Goal: Information Seeking & Learning: Learn about a topic

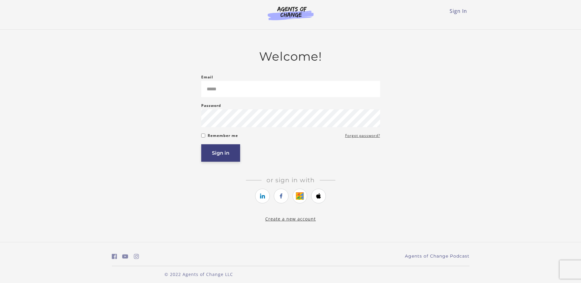
type input "*****"
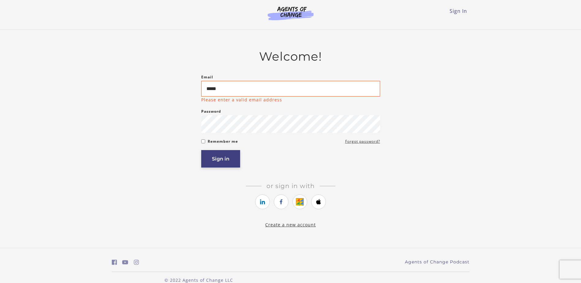
click at [220, 154] on button "Sign in" at bounding box center [220, 158] width 39 height 17
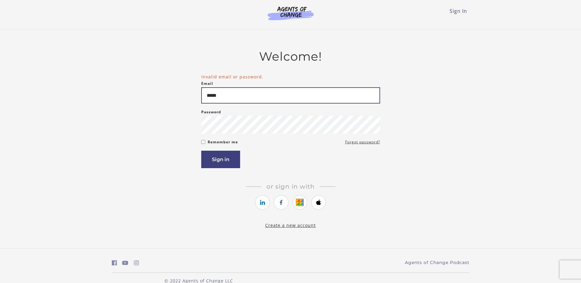
drag, startPoint x: 231, startPoint y: 95, endPoint x: 192, endPoint y: 100, distance: 39.2
click at [192, 100] on div "Welcome! Invalid email or password. Email ***** Please enter a valid email addr…" at bounding box center [291, 138] width 358 height 179
type input "**********"
click at [201, 151] on button "Sign in" at bounding box center [220, 159] width 39 height 17
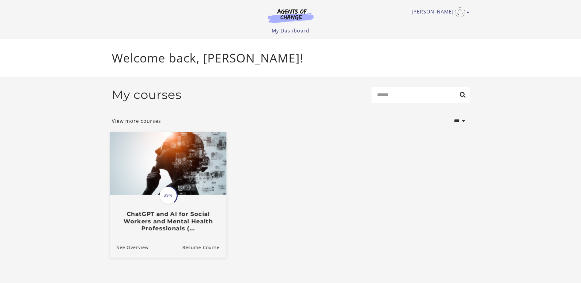
click at [174, 182] on img at bounding box center [168, 163] width 116 height 63
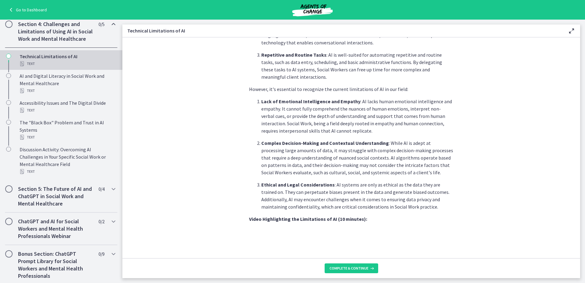
scroll to position [398, 0]
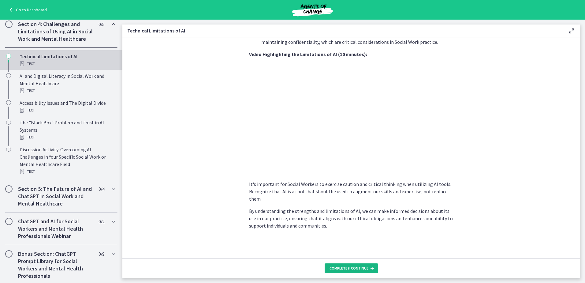
click at [343, 269] on span "Complete & continue" at bounding box center [349, 268] width 39 height 5
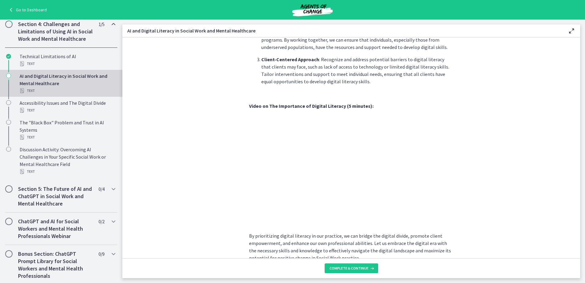
scroll to position [482, 0]
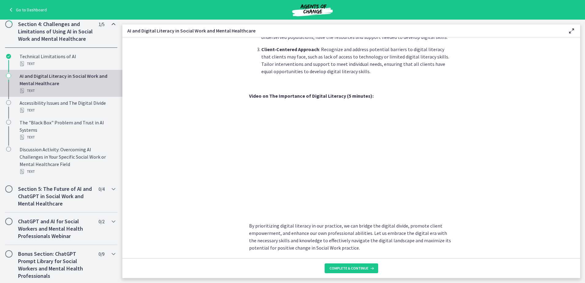
click at [214, 207] on section "In [DATE] rapidly advancing digital age, understanding and promoting digital li…" at bounding box center [351, 147] width 458 height 221
click at [346, 266] on span "Complete & continue" at bounding box center [349, 268] width 39 height 5
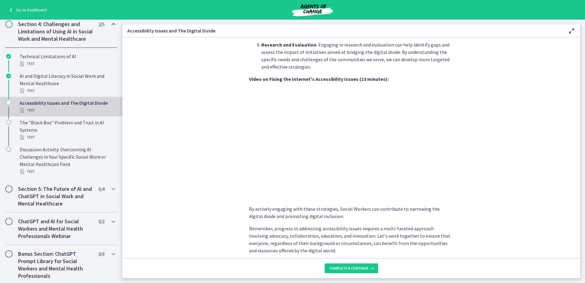
scroll to position [484, 0]
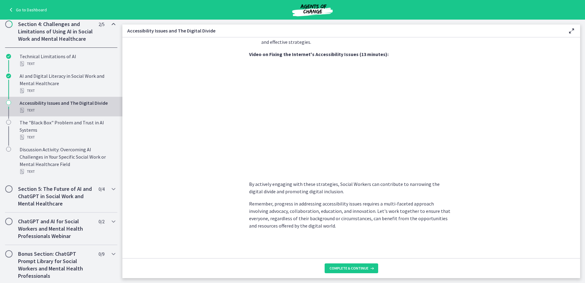
click at [499, 189] on section "As Social Workers, it is crucial to recognize and address these challenges to e…" at bounding box center [351, 147] width 458 height 221
click at [484, 142] on section "As Social Workers, it is crucial to recognize and address these challenges to e…" at bounding box center [351, 147] width 458 height 221
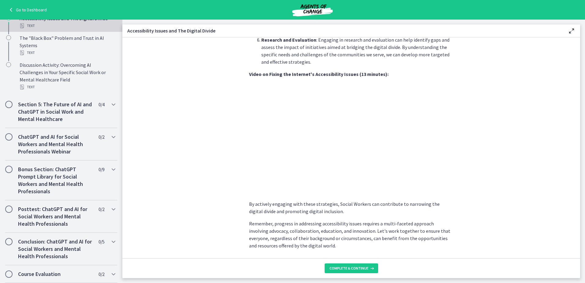
scroll to position [453, 0]
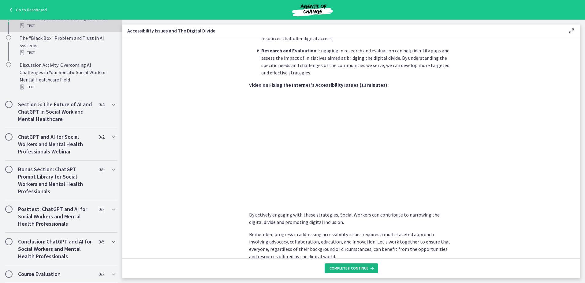
click at [349, 269] on span "Complete & continue" at bounding box center [349, 268] width 39 height 5
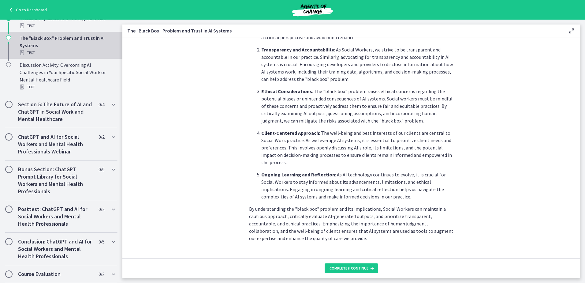
scroll to position [264, 0]
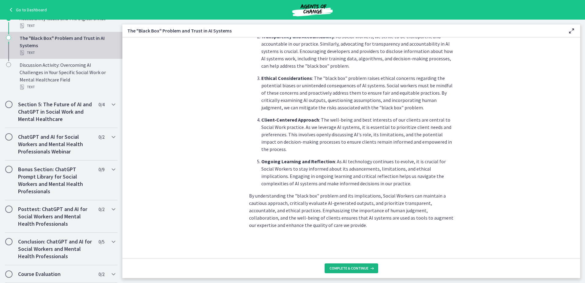
click at [336, 270] on span "Complete & continue" at bounding box center [349, 268] width 39 height 5
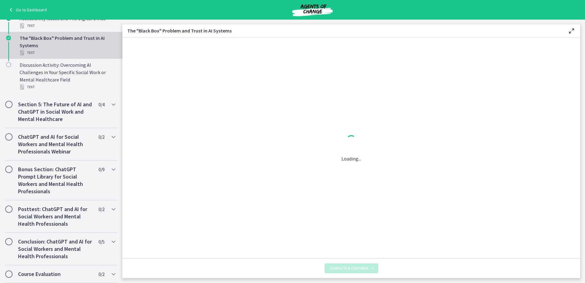
scroll to position [0, 0]
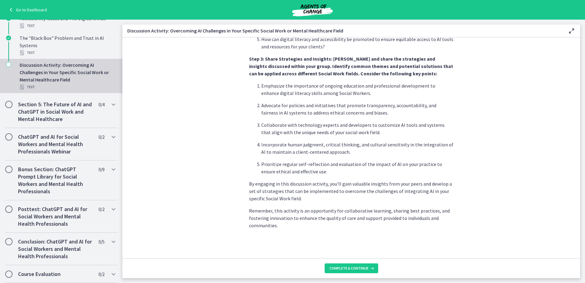
scroll to position [338, 0]
click at [342, 266] on span "Complete & continue" at bounding box center [349, 268] width 39 height 5
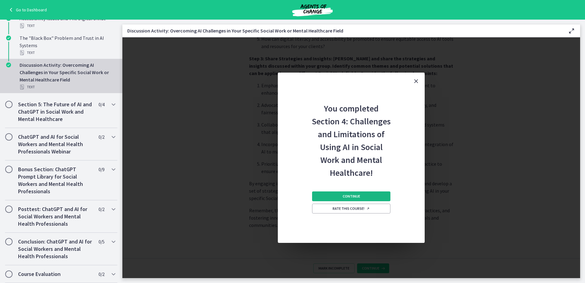
click at [360, 197] on button "Continue" at bounding box center [351, 196] width 78 height 10
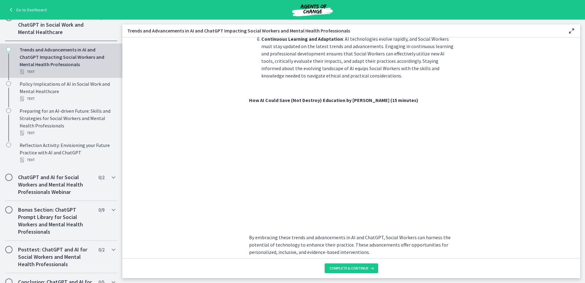
scroll to position [396, 0]
click at [221, 181] on section "As technology continues to evolve, Social Workers can harness these advancement…" at bounding box center [351, 147] width 458 height 221
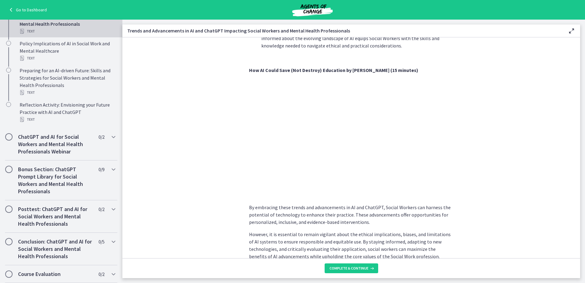
scroll to position [457, 0]
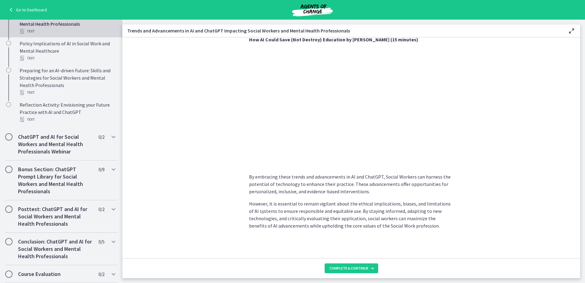
click at [220, 172] on section "As technology continues to evolve, Social Workers can harness these advancement…" at bounding box center [351, 147] width 458 height 221
click at [346, 269] on span "Complete & continue" at bounding box center [349, 268] width 39 height 5
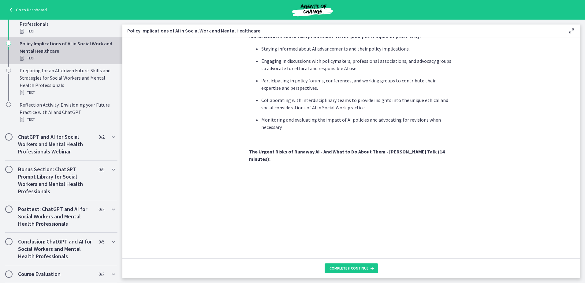
scroll to position [459, 0]
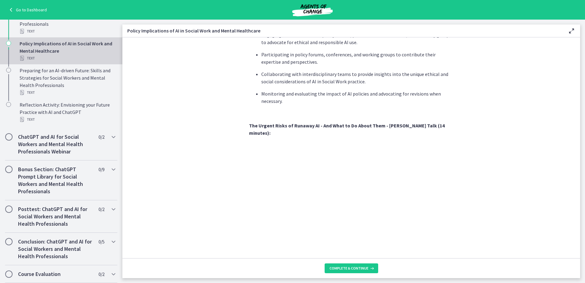
click at [455, 199] on section "As AI technology continues to advance, it is essential for Social Workers to co…" at bounding box center [351, 147] width 458 height 221
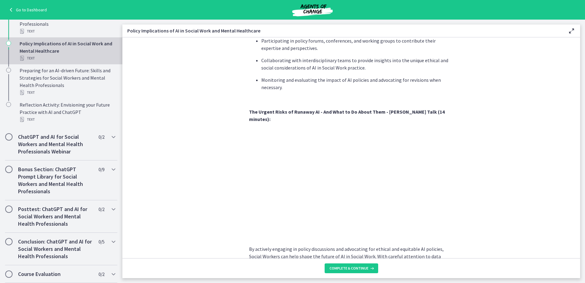
scroll to position [504, 0]
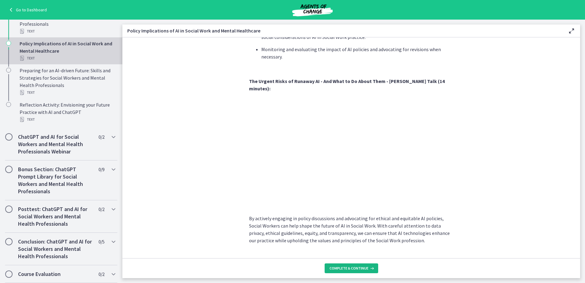
click at [351, 267] on span "Complete & continue" at bounding box center [349, 268] width 39 height 5
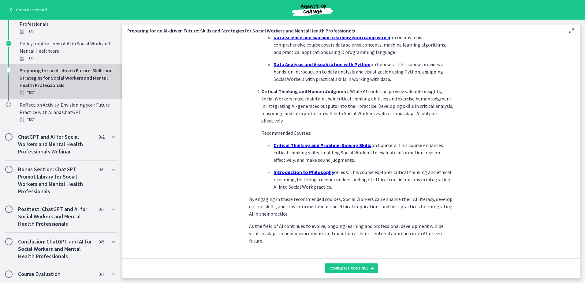
scroll to position [396, 0]
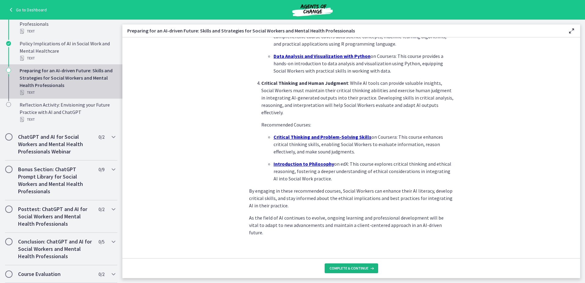
click at [339, 267] on span "Complete & continue" at bounding box center [349, 268] width 39 height 5
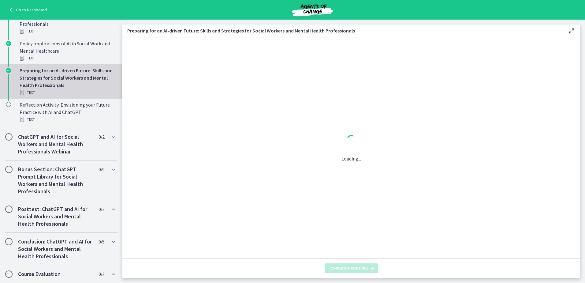
scroll to position [0, 0]
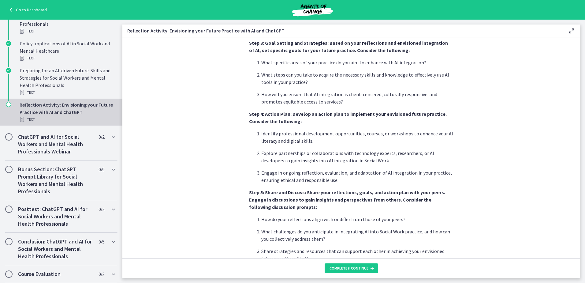
scroll to position [388, 0]
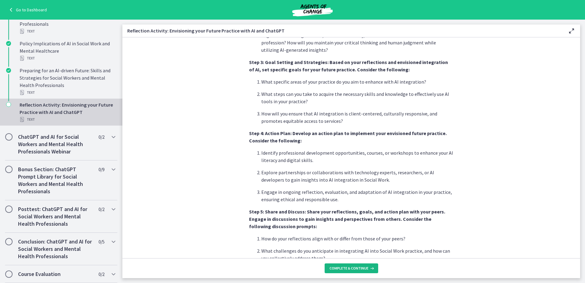
click at [345, 267] on span "Complete & continue" at bounding box center [349, 268] width 39 height 5
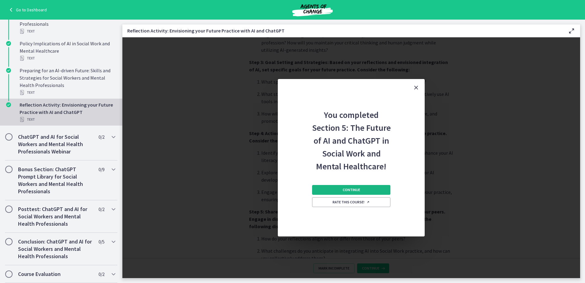
click at [368, 192] on button "Continue" at bounding box center [351, 190] width 78 height 10
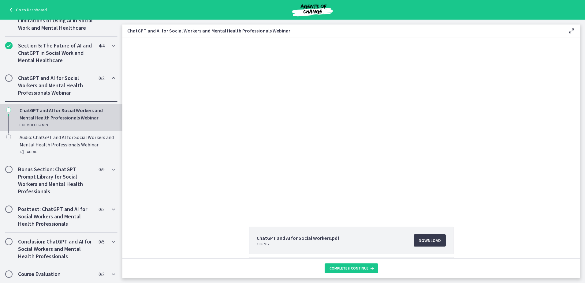
scroll to position [31, 0]
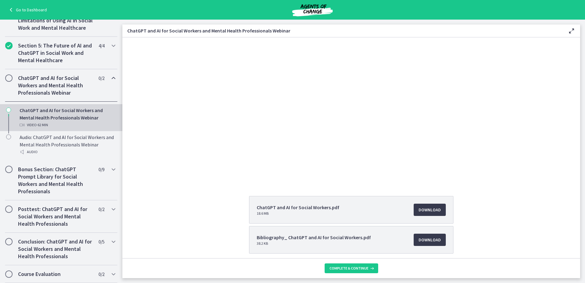
click at [140, 220] on div "ChatGPT and AI for Social Workers.pdf 18.6 MB Download Opens in a new window Bi…" at bounding box center [351, 239] width 458 height 87
click at [428, 210] on span "Download Opens in a new window" at bounding box center [430, 209] width 22 height 7
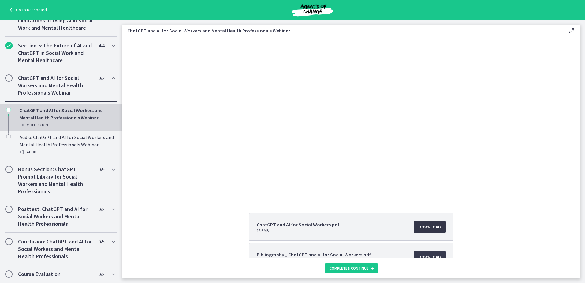
scroll to position [0, 0]
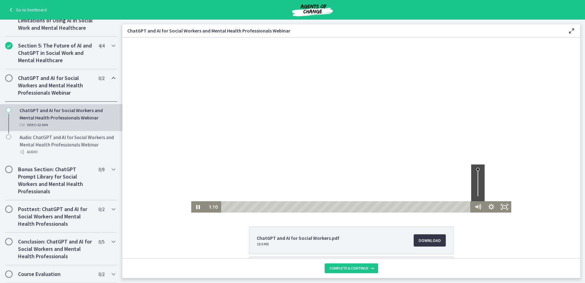
click at [476, 179] on div "Volume" at bounding box center [477, 182] width 13 height 37
click at [476, 182] on div "Volume" at bounding box center [478, 180] width 6 height 6
click at [477, 188] on div "Volume" at bounding box center [477, 182] width 13 height 37
click at [492, 205] on icon "Show settings menu" at bounding box center [491, 206] width 13 height 11
click at [492, 183] on span "1x" at bounding box center [500, 183] width 17 height 11
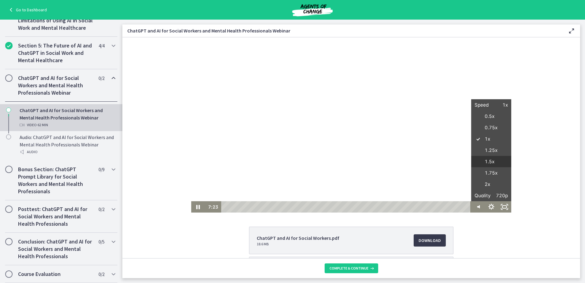
click at [490, 162] on label "1.5x" at bounding box center [491, 162] width 40 height 12
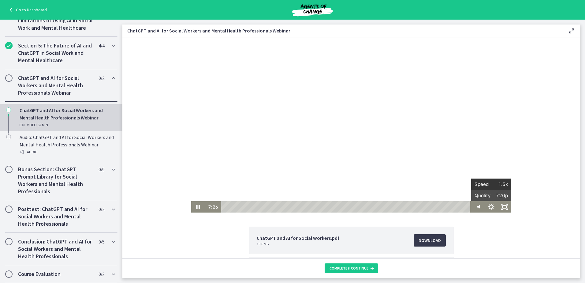
click at [497, 184] on span "1.5x" at bounding box center [500, 183] width 17 height 11
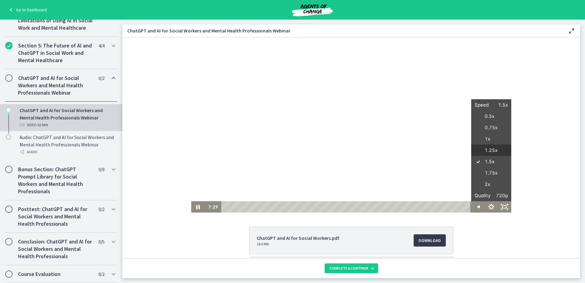
click at [491, 149] on label "1.25x" at bounding box center [491, 150] width 40 height 12
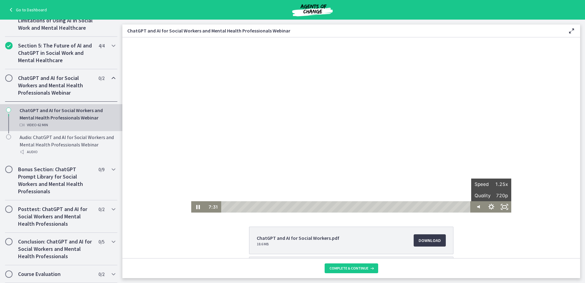
click at [512, 230] on div "ChatGPT and AI for Social Workers.pdf 18.6 MB Download Opens in a new window Bi…" at bounding box center [351, 270] width 458 height 87
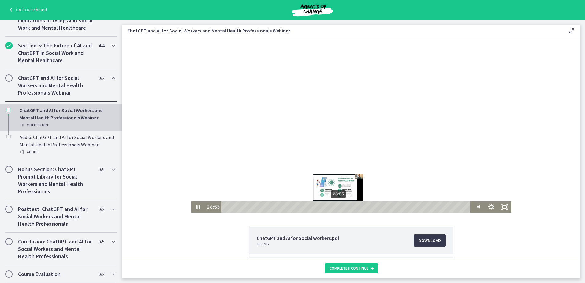
click at [337, 207] on div "28:53" at bounding box center [347, 206] width 244 height 11
click at [343, 206] on div "30:35" at bounding box center [347, 206] width 244 height 11
click at [348, 206] on div "31:40" at bounding box center [347, 206] width 244 height 11
click at [361, 206] on div "34:55" at bounding box center [347, 206] width 244 height 11
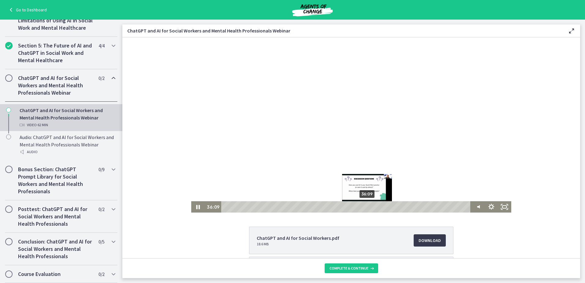
click at [366, 206] on div "36:09" at bounding box center [347, 206] width 244 height 11
click at [375, 206] on div "38:29" at bounding box center [347, 206] width 244 height 11
click at [381, 207] on div "40:15" at bounding box center [347, 206] width 244 height 11
click at [383, 207] on div "40:29" at bounding box center [347, 206] width 244 height 11
click at [387, 206] on div "41:34" at bounding box center [347, 206] width 244 height 11
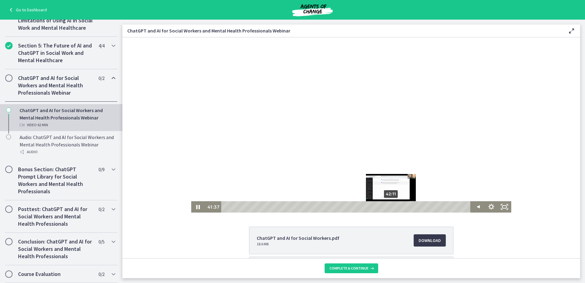
click at [389, 206] on div "42:11" at bounding box center [347, 206] width 244 height 11
click at [395, 206] on div "43:30" at bounding box center [347, 206] width 244 height 11
click at [403, 206] on div "45:40" at bounding box center [347, 206] width 244 height 11
click at [406, 206] on div "46:27" at bounding box center [347, 206] width 244 height 11
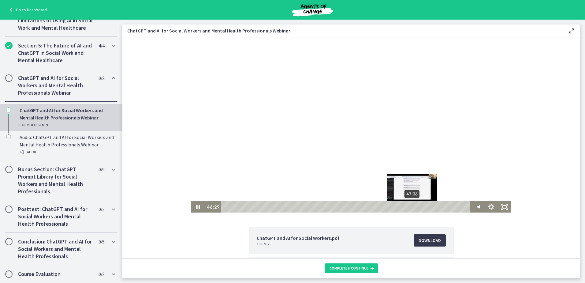
click at [411, 207] on div "47:36" at bounding box center [347, 206] width 244 height 11
click at [411, 207] on div "Playbar" at bounding box center [413, 207] width 4 height 4
click at [415, 206] on div "48:32" at bounding box center [347, 206] width 244 height 11
click at [421, 206] on div "50:14" at bounding box center [347, 206] width 244 height 11
click at [430, 205] on div "52:29" at bounding box center [347, 206] width 244 height 11
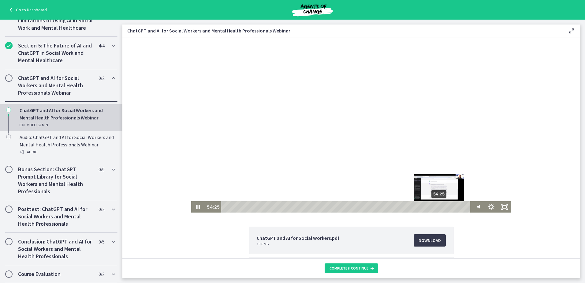
click at [438, 205] on div "54:25" at bounding box center [347, 206] width 244 height 11
click at [440, 206] on div "54:53" at bounding box center [347, 206] width 244 height 11
click at [444, 205] on div "55:58" at bounding box center [347, 206] width 244 height 11
click at [444, 205] on div "Playbar" at bounding box center [446, 207] width 4 height 4
click at [447, 206] on div "56:44" at bounding box center [347, 206] width 244 height 11
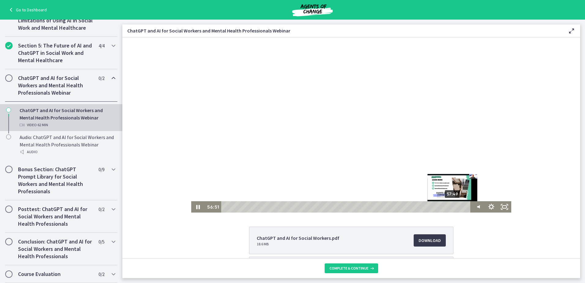
click at [451, 207] on div "57:49" at bounding box center [347, 206] width 244 height 11
click at [456, 207] on div "58:54" at bounding box center [347, 206] width 244 height 11
click at [461, 207] on div "1:00:18" at bounding box center [347, 206] width 244 height 11
click at [198, 207] on icon "Pause" at bounding box center [198, 207] width 4 height 5
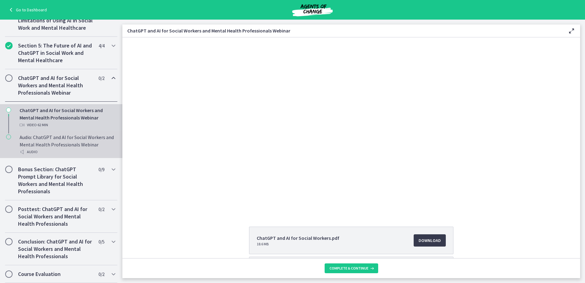
click at [36, 139] on div "Audio: ChatGPT and AI for Social Workers and Mental Health Professionals Webina…" at bounding box center [68, 144] width 96 height 22
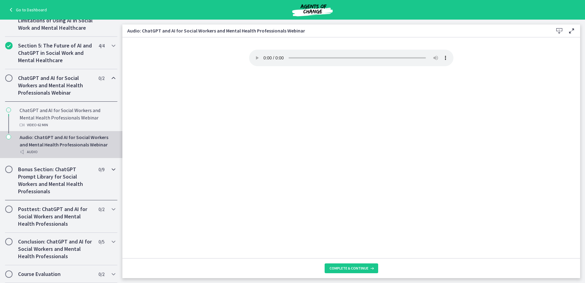
click at [62, 176] on h2 "Bonus Section: ChatGPT Prompt Library for Social Workers and Mental Health Prof…" at bounding box center [55, 180] width 75 height 29
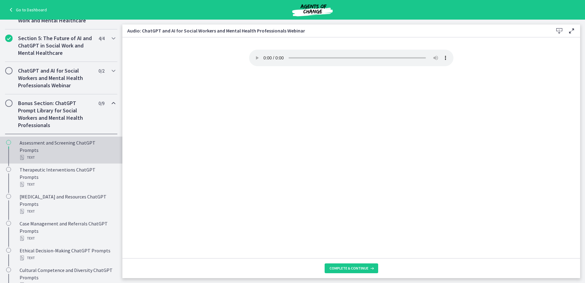
click at [53, 155] on div "Assessment and Screening ChatGPT Prompts Text" at bounding box center [68, 150] width 96 height 22
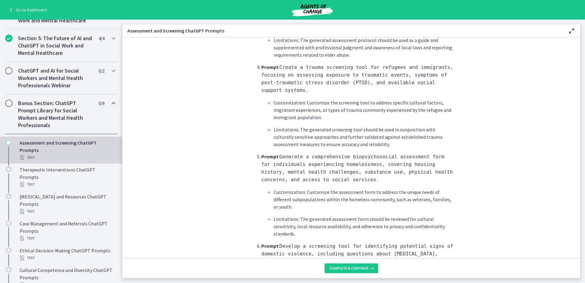
scroll to position [459, 0]
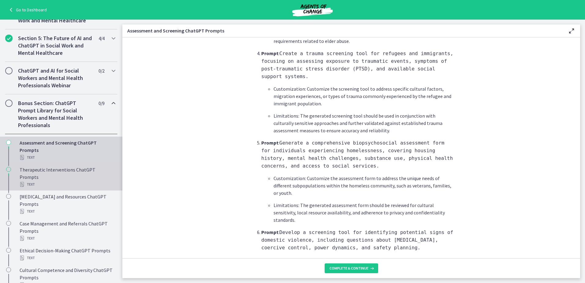
click at [63, 186] on div "Text" at bounding box center [68, 184] width 96 height 7
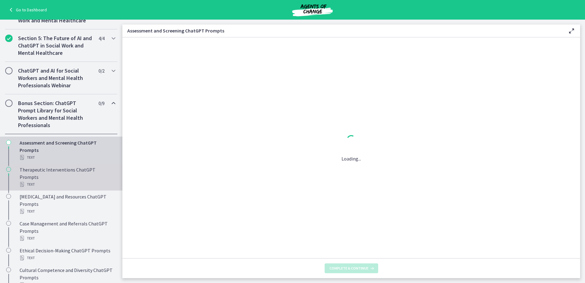
scroll to position [0, 0]
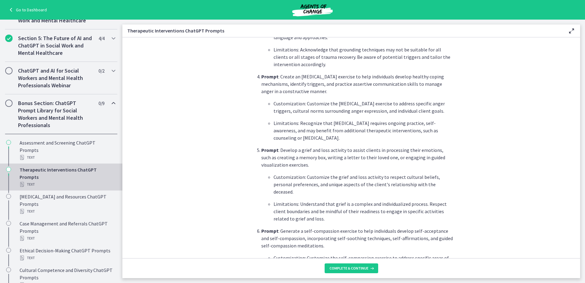
scroll to position [398, 0]
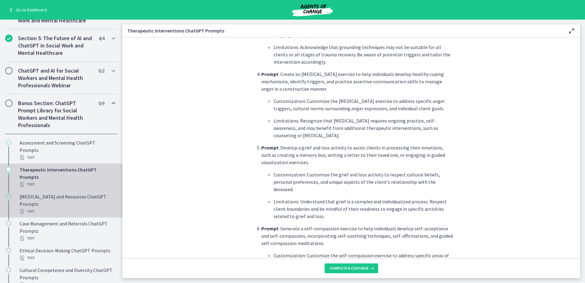
click at [52, 213] on div "[MEDICAL_DATA] and Resources ChatGPT Prompts Text" at bounding box center [68, 204] width 96 height 22
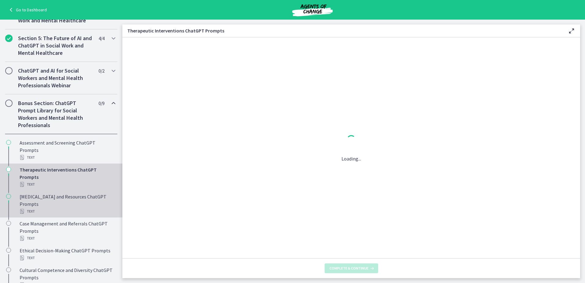
scroll to position [0, 0]
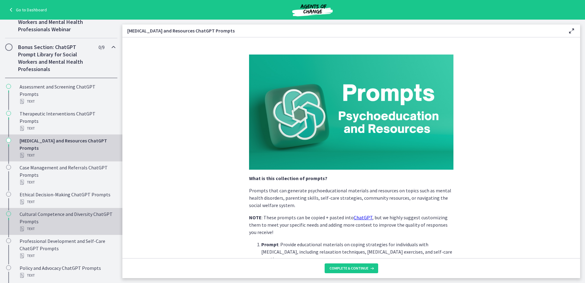
scroll to position [300, 0]
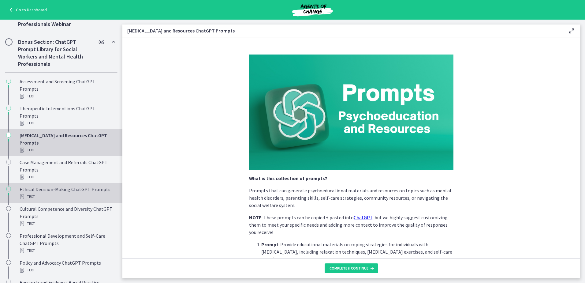
click at [55, 191] on div "Ethical Decision-Making ChatGPT Prompts Text" at bounding box center [68, 193] width 96 height 15
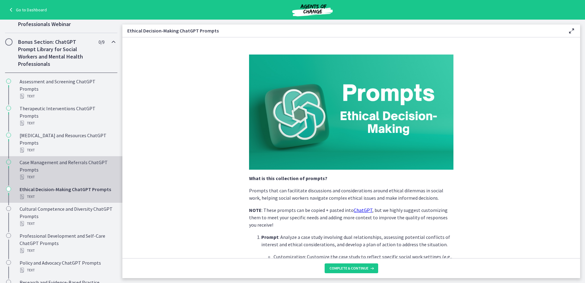
click at [54, 168] on div "Case Management and Referrals ChatGPT Prompts Text" at bounding box center [68, 170] width 96 height 22
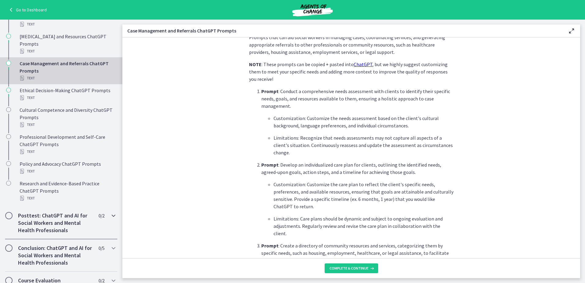
scroll to position [405, 0]
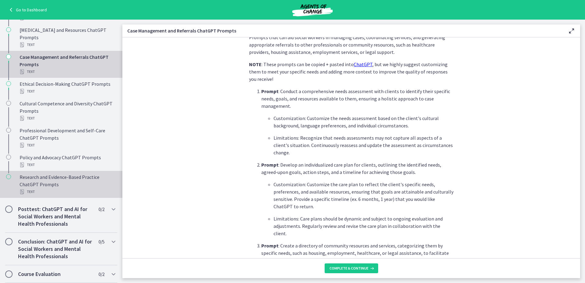
click at [52, 186] on div "Research and Evidence-Based Practice ChatGPT Prompts Text" at bounding box center [68, 184] width 96 height 22
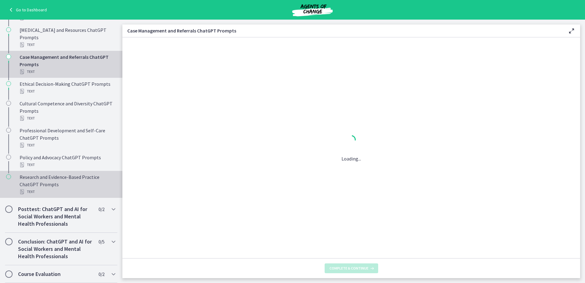
scroll to position [0, 0]
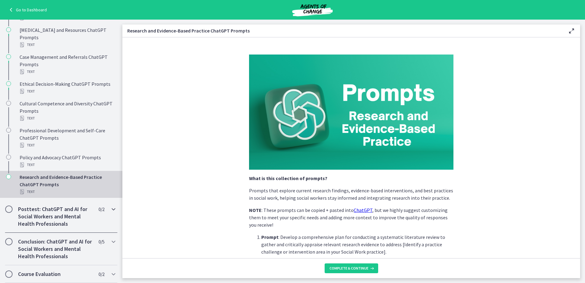
click at [46, 218] on h2 "Posttest: ChatGPT and AI for Social Workers and Mental Health Professionals" at bounding box center [55, 216] width 75 height 22
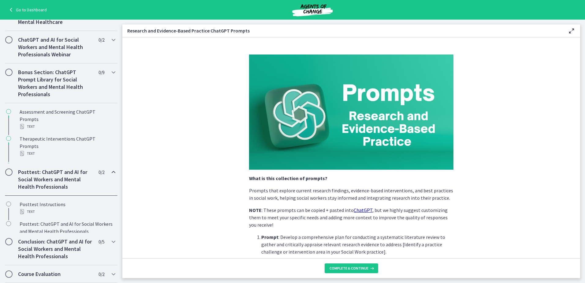
scroll to position [231, 0]
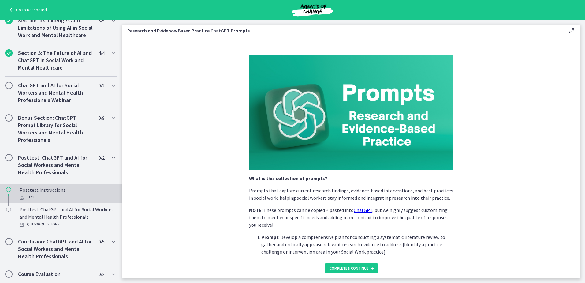
click at [50, 191] on div "Posttest Instructions Text" at bounding box center [68, 193] width 96 height 15
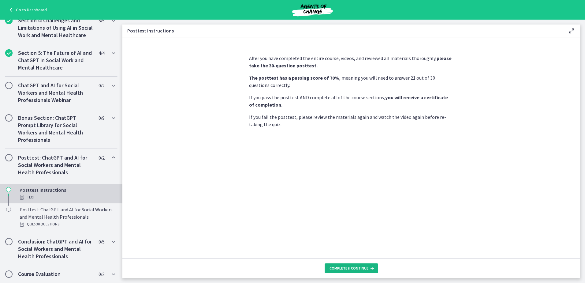
click at [352, 269] on span "Complete & continue" at bounding box center [349, 268] width 39 height 5
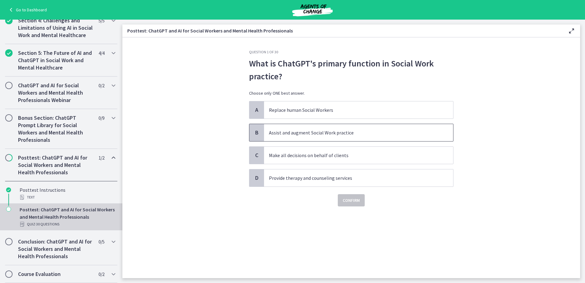
click at [263, 129] on div "B" at bounding box center [257, 132] width 15 height 17
click at [355, 201] on span "Confirm" at bounding box center [351, 200] width 17 height 7
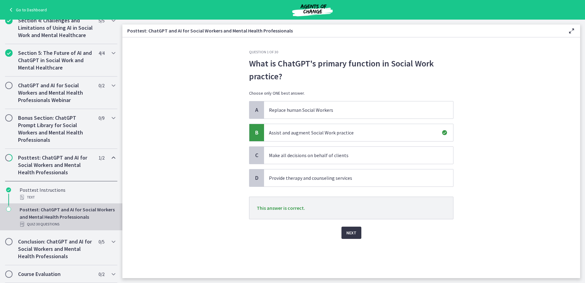
click at [355, 231] on span "Next" at bounding box center [352, 232] width 10 height 7
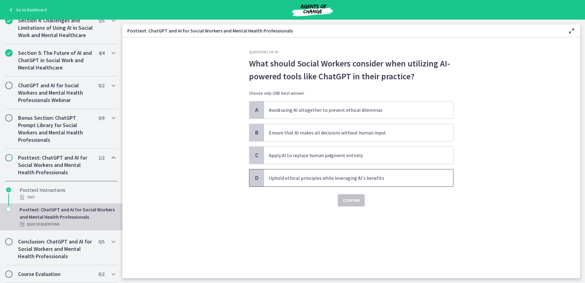
click at [296, 179] on p "Uphold ethical principles while leveraging AI's benefits" at bounding box center [352, 177] width 167 height 7
click at [344, 203] on span "Confirm" at bounding box center [351, 200] width 17 height 7
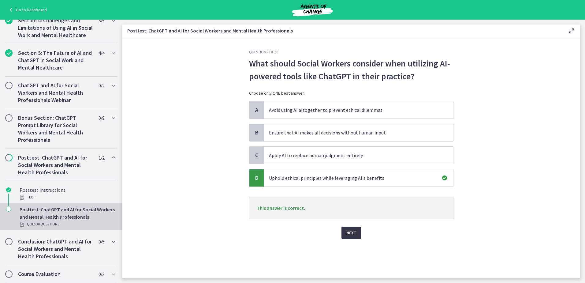
click at [357, 231] on button "Next" at bounding box center [352, 233] width 20 height 12
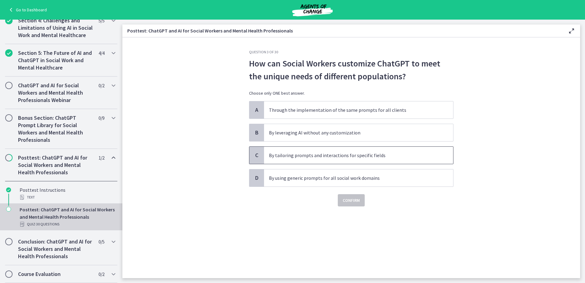
click at [322, 155] on p "By tailoring prompts and interactions for specific fields" at bounding box center [352, 155] width 167 height 7
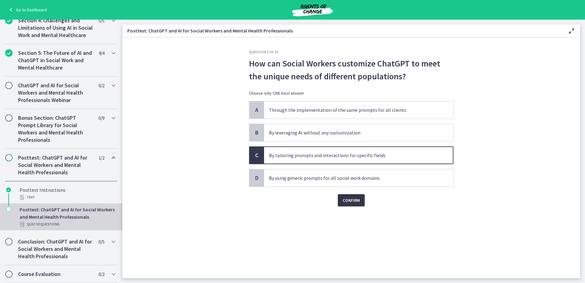
click at [348, 203] on span "Confirm" at bounding box center [351, 200] width 17 height 7
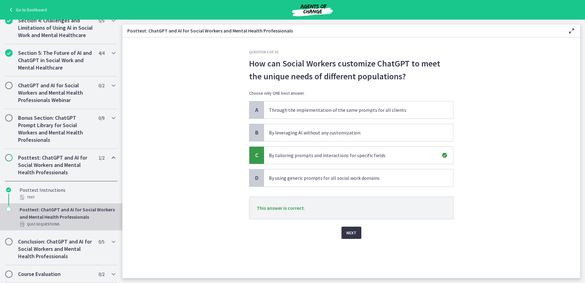
click at [350, 232] on span "Next" at bounding box center [352, 232] width 10 height 7
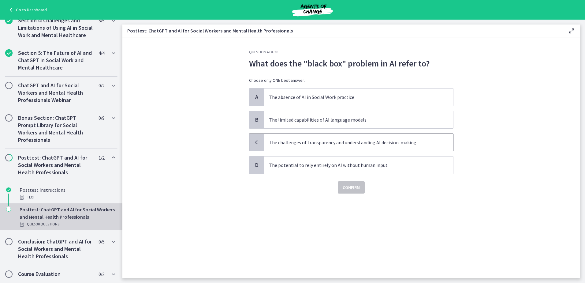
click at [298, 142] on p "The challenges of transparency and understanding AI decision-making" at bounding box center [352, 142] width 167 height 7
click at [348, 189] on span "Confirm" at bounding box center [351, 187] width 17 height 7
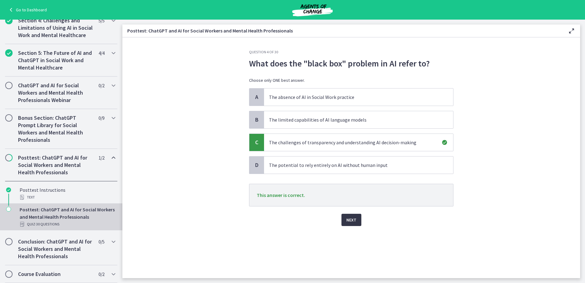
click at [344, 215] on button "Next" at bounding box center [352, 220] width 20 height 12
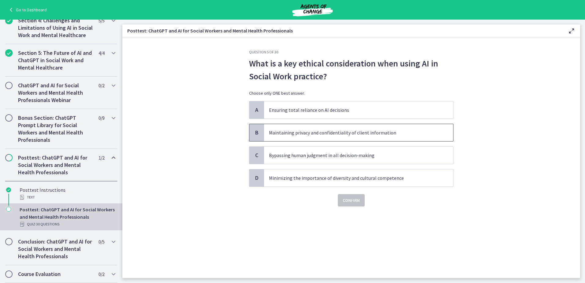
click at [311, 131] on p "Maintaining privacy and confidentiality of client information" at bounding box center [352, 132] width 167 height 7
click at [351, 202] on span "Confirm" at bounding box center [351, 200] width 17 height 7
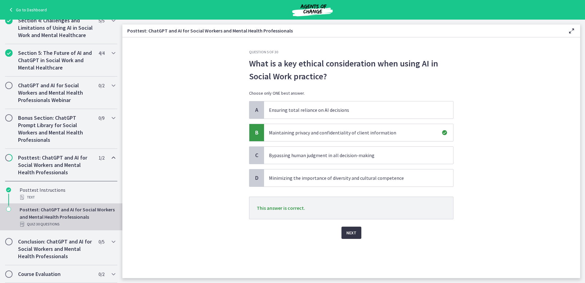
click at [360, 232] on button "Next" at bounding box center [352, 233] width 20 height 12
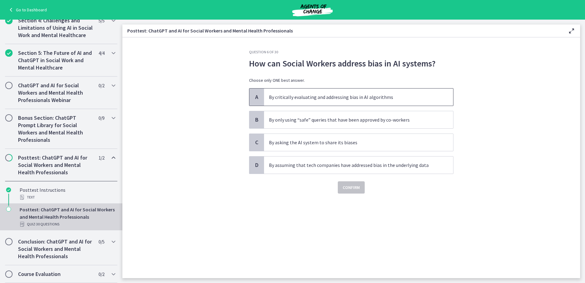
click at [333, 92] on span "By critically evaluating and addressing bias in AI algorithms" at bounding box center [358, 96] width 189 height 17
click at [349, 186] on span "Confirm" at bounding box center [351, 187] width 17 height 7
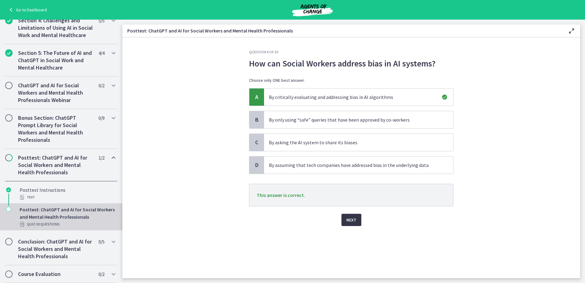
click at [356, 220] on span "Next" at bounding box center [352, 219] width 10 height 7
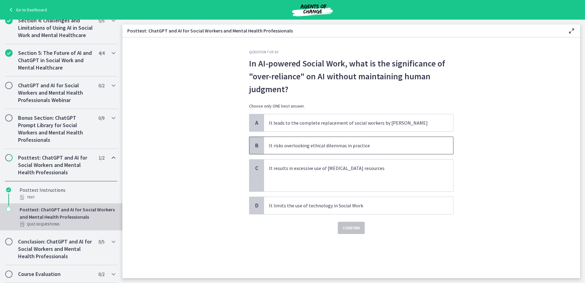
click at [291, 146] on p "It risks overlooking ethical dilemmas in practice" at bounding box center [352, 145] width 167 height 7
click at [348, 228] on span "Confirm" at bounding box center [351, 227] width 17 height 7
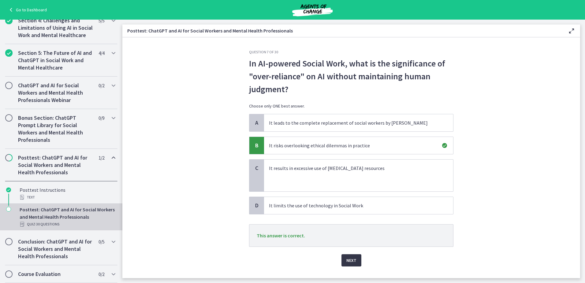
click at [347, 258] on span "Next" at bounding box center [352, 260] width 10 height 7
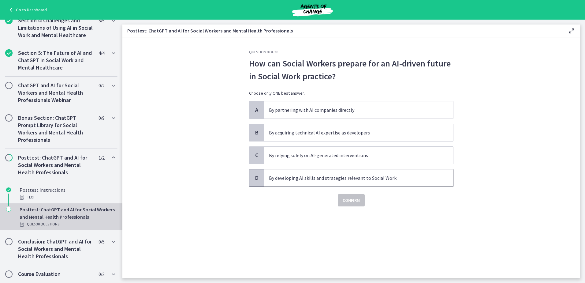
click at [302, 180] on p "By developing AI skills and strategies relevant to Social Work" at bounding box center [352, 177] width 167 height 7
click at [356, 205] on button "Confirm" at bounding box center [351, 200] width 27 height 12
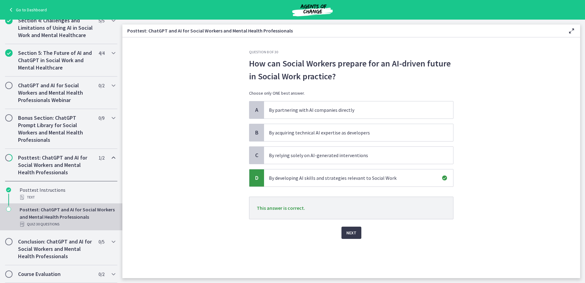
click at [354, 223] on div "Next" at bounding box center [351, 229] width 205 height 20
click at [355, 233] on span "Next" at bounding box center [352, 232] width 10 height 7
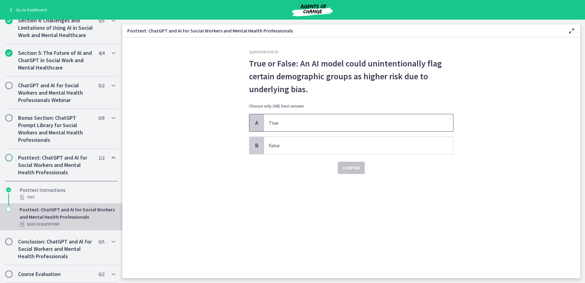
click at [286, 122] on p "True" at bounding box center [352, 122] width 167 height 7
click at [351, 169] on span "Confirm" at bounding box center [351, 167] width 17 height 7
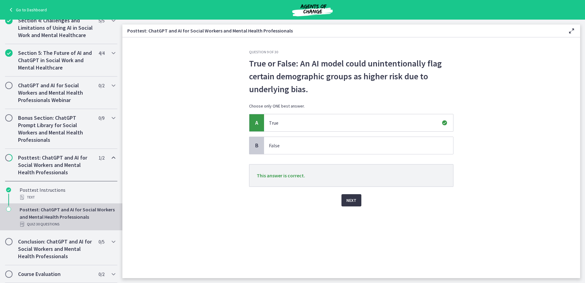
click at [352, 197] on span "Next" at bounding box center [352, 200] width 10 height 7
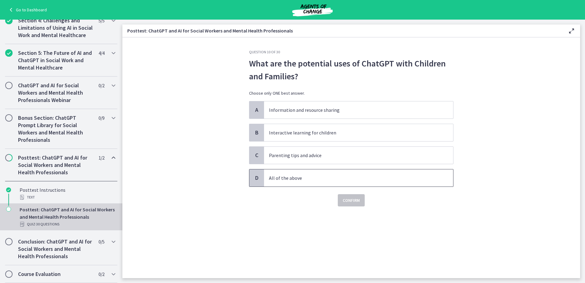
click at [292, 180] on p "All of the above" at bounding box center [352, 177] width 167 height 7
click at [343, 202] on span "Confirm" at bounding box center [351, 200] width 17 height 7
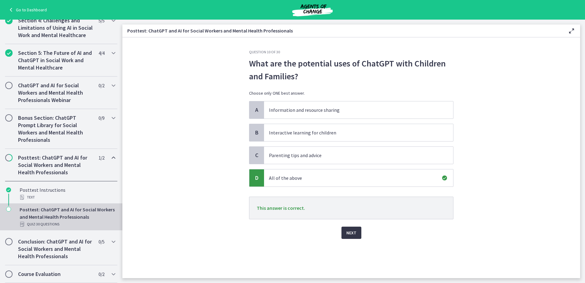
click at [352, 228] on button "Next" at bounding box center [352, 233] width 20 height 12
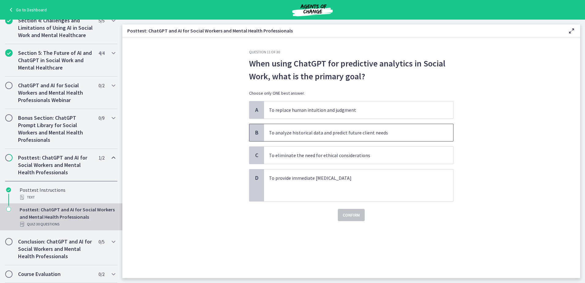
click at [299, 133] on p "To analyze historical data and predict future client needs" at bounding box center [352, 132] width 167 height 7
click at [352, 214] on span "Confirm" at bounding box center [351, 214] width 17 height 7
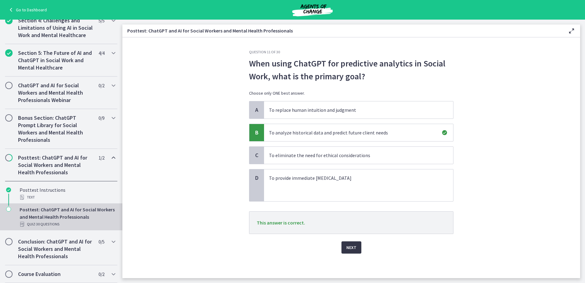
click at [360, 248] on button "Next" at bounding box center [352, 247] width 20 height 12
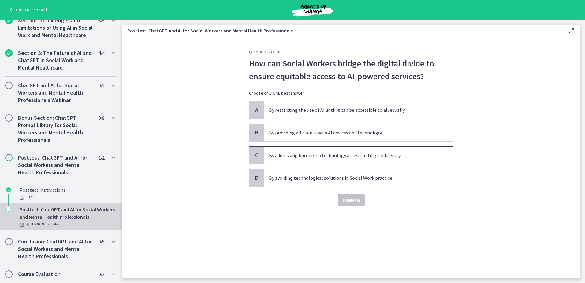
click at [308, 156] on p "By addressing barriers to technology access and digital literacy" at bounding box center [352, 155] width 167 height 7
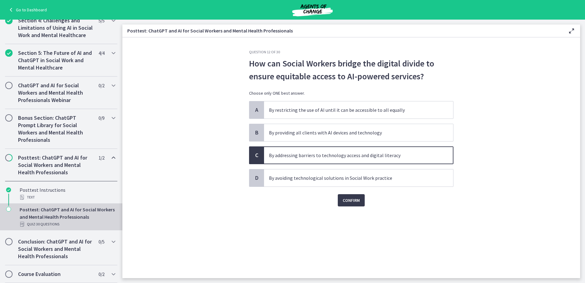
click at [349, 207] on div "Question 12 of 30 How can Social Workers bridge the digital divide to ensure eq…" at bounding box center [351, 164] width 214 height 228
click at [348, 202] on span "Confirm" at bounding box center [351, 200] width 17 height 7
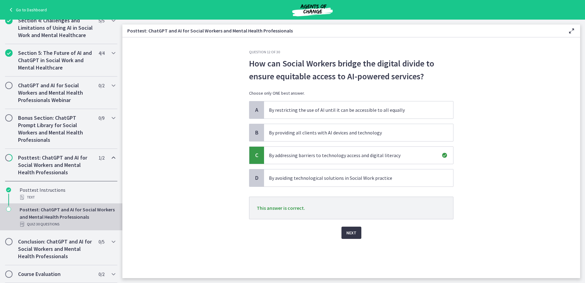
click at [355, 234] on span "Next" at bounding box center [352, 232] width 10 height 7
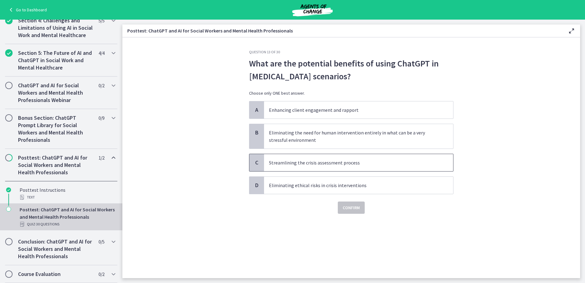
click at [310, 165] on p "Streamlining the crisis assessment process" at bounding box center [352, 162] width 167 height 7
click at [342, 208] on button "Confirm" at bounding box center [351, 207] width 27 height 12
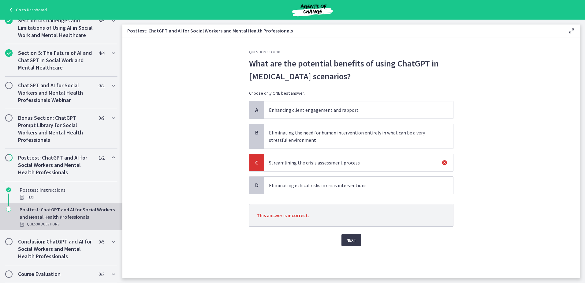
click at [335, 184] on p "Eliminating ethical risks in crisis interventions" at bounding box center [352, 185] width 167 height 7
click at [355, 240] on span "Next" at bounding box center [352, 239] width 10 height 7
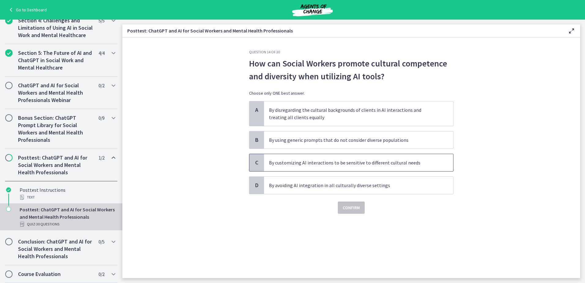
click at [290, 167] on span "By customizing AI interactions to be sensitive to different cultural needs" at bounding box center [358, 162] width 189 height 17
click at [360, 209] on button "Confirm" at bounding box center [351, 207] width 27 height 12
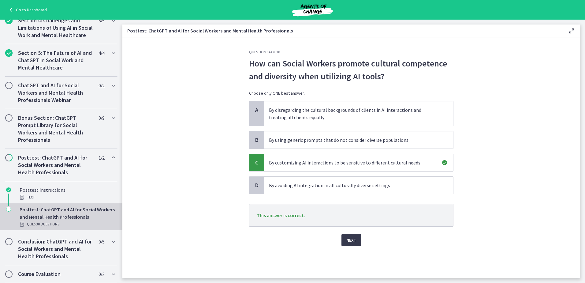
click at [352, 233] on div "Next" at bounding box center [351, 237] width 205 height 20
click at [352, 238] on span "Next" at bounding box center [352, 239] width 10 height 7
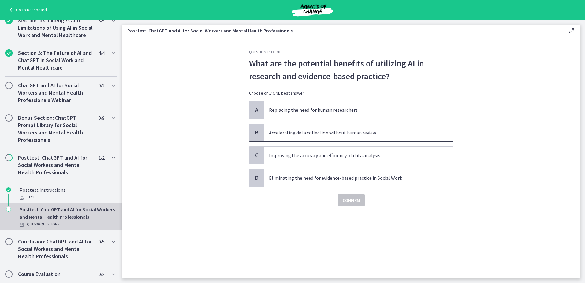
click at [296, 129] on span "Accelerating data collection without human review" at bounding box center [358, 132] width 189 height 17
click at [355, 201] on span "Confirm" at bounding box center [351, 200] width 17 height 7
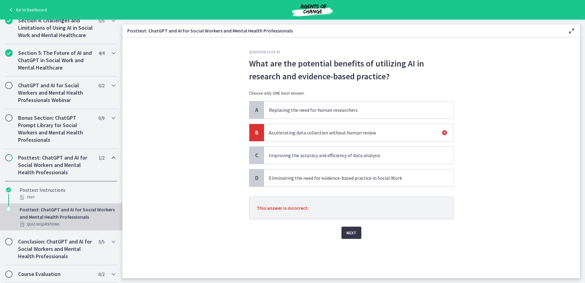
click at [346, 234] on button "Next" at bounding box center [352, 233] width 20 height 12
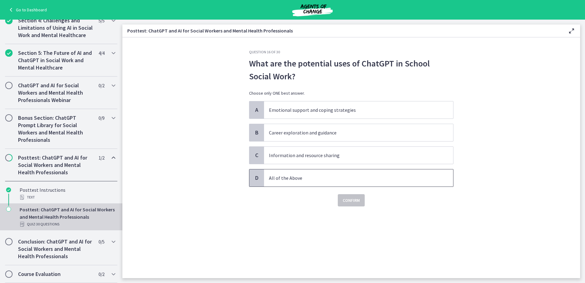
click at [296, 178] on p "All of the Above" at bounding box center [352, 177] width 167 height 7
click at [351, 206] on button "Confirm" at bounding box center [351, 200] width 27 height 12
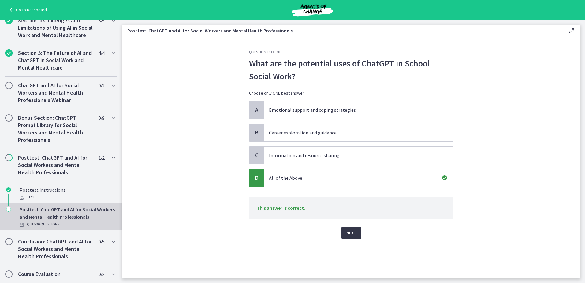
click at [351, 235] on span "Next" at bounding box center [352, 232] width 10 height 7
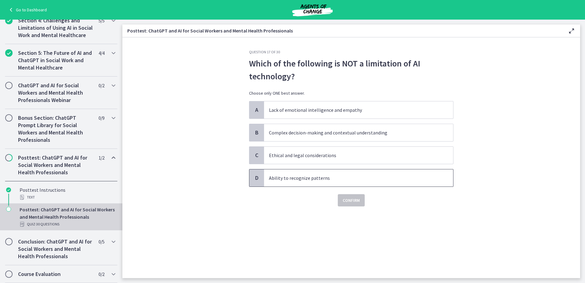
click at [300, 180] on p "Ability to recognize patterns" at bounding box center [352, 177] width 167 height 7
click at [353, 202] on span "Confirm" at bounding box center [351, 200] width 17 height 7
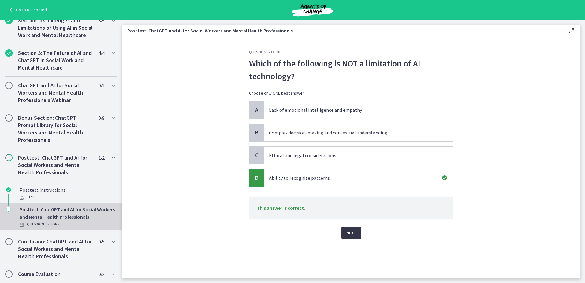
click at [348, 237] on button "Next" at bounding box center [352, 233] width 20 height 12
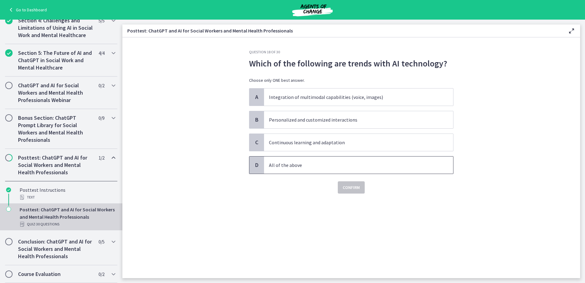
click at [296, 166] on p "All of the above" at bounding box center [352, 164] width 167 height 7
click at [344, 190] on span "Confirm" at bounding box center [351, 187] width 17 height 7
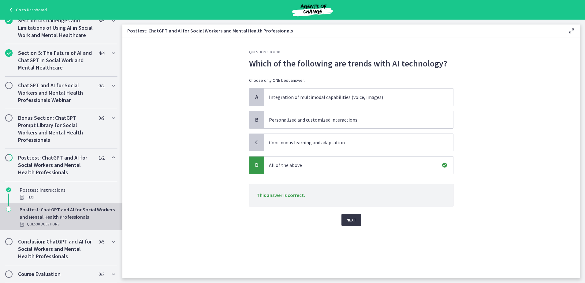
click at [356, 220] on span "Next" at bounding box center [352, 219] width 10 height 7
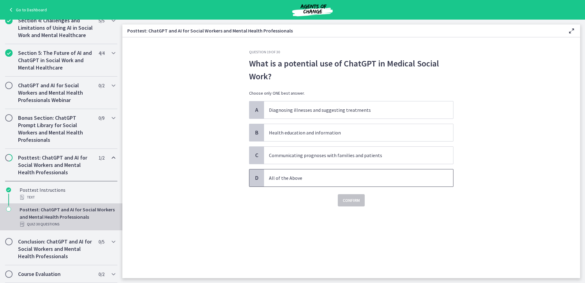
click at [319, 182] on span "All of the Above" at bounding box center [358, 177] width 189 height 17
click at [347, 199] on span "Confirm" at bounding box center [351, 200] width 17 height 7
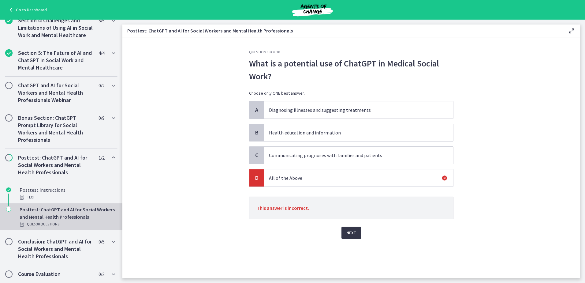
click at [355, 232] on span "Next" at bounding box center [352, 232] width 10 height 7
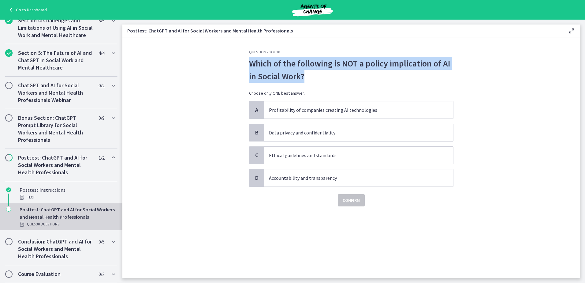
drag, startPoint x: 251, startPoint y: 63, endPoint x: 308, endPoint y: 81, distance: 59.2
click at [308, 81] on p "Which of the following is NOT a policy implication of AI in Social Work?" at bounding box center [351, 70] width 205 height 26
drag, startPoint x: 308, startPoint y: 81, endPoint x: 290, endPoint y: 69, distance: 21.7
copy p "Which of the following is NOT a policy implication of AI in Social Work?"
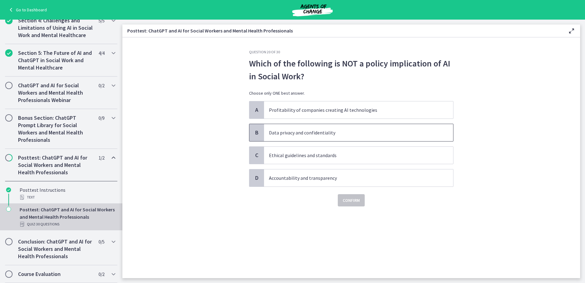
click at [303, 133] on p "Data privacy and confidentiality" at bounding box center [352, 132] width 167 height 7
click at [349, 201] on span "Confirm" at bounding box center [351, 200] width 17 height 7
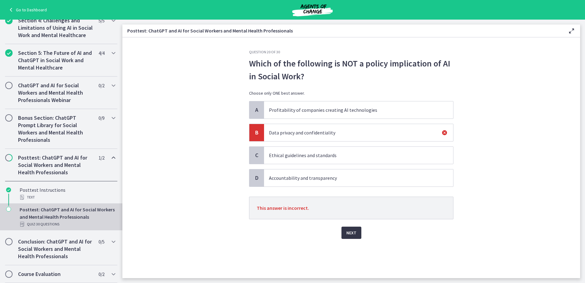
click at [349, 234] on span "Next" at bounding box center [352, 232] width 10 height 7
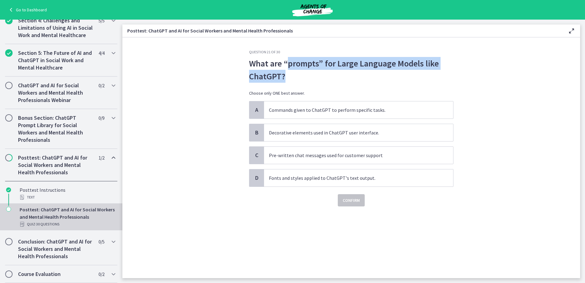
drag, startPoint x: 289, startPoint y: 65, endPoint x: 308, endPoint y: 73, distance: 20.7
click at [308, 73] on p "What are “prompts” for Large Language Models like ChatGPT?" at bounding box center [351, 70] width 205 height 26
copy p "prompts” for Large Language Models like ChatGPT?"
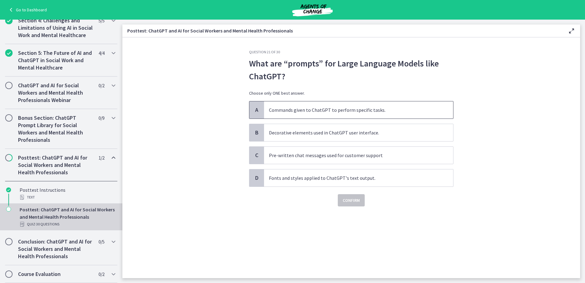
click at [315, 111] on p "Commands given to ChatGPT to perform specific tasks." at bounding box center [352, 109] width 167 height 7
click at [358, 204] on button "Confirm" at bounding box center [351, 200] width 27 height 12
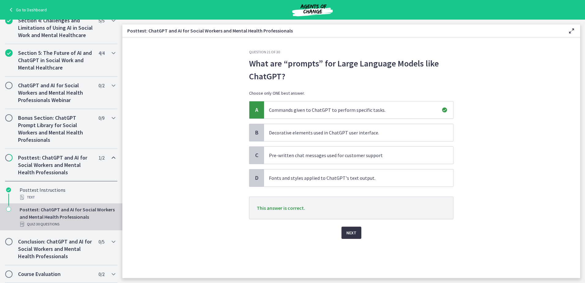
click at [347, 232] on span "Next" at bounding box center [352, 232] width 10 height 7
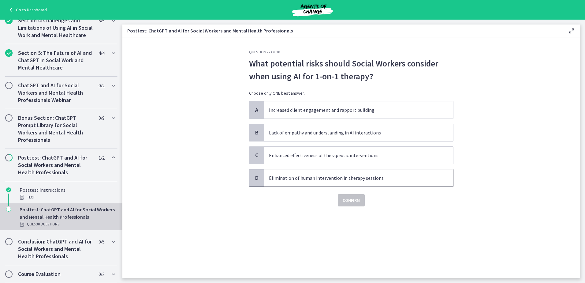
click at [307, 180] on p "Elimination of human intervention in therapy sessions" at bounding box center [352, 177] width 167 height 7
drag, startPoint x: 343, startPoint y: 199, endPoint x: 305, endPoint y: 229, distance: 48.6
click at [343, 199] on span "Confirm" at bounding box center [351, 200] width 17 height 7
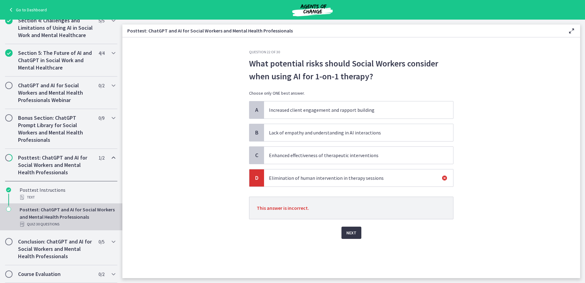
click at [353, 230] on span "Next" at bounding box center [352, 232] width 10 height 7
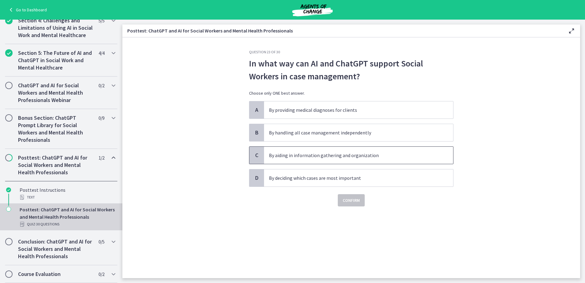
click at [310, 154] on p "By aiding in information gathering and organization" at bounding box center [352, 155] width 167 height 7
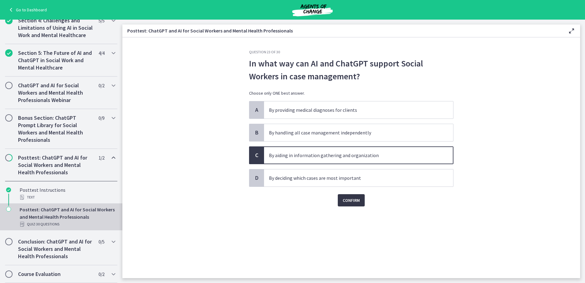
click at [345, 200] on span "Confirm" at bounding box center [351, 200] width 17 height 7
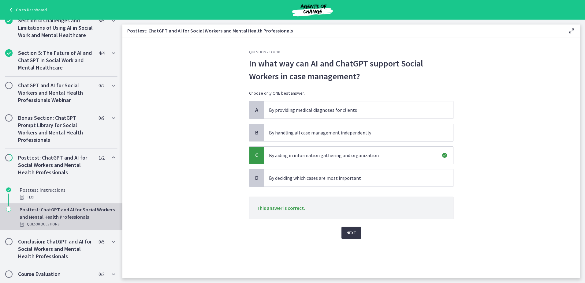
click at [344, 230] on button "Next" at bounding box center [352, 233] width 20 height 12
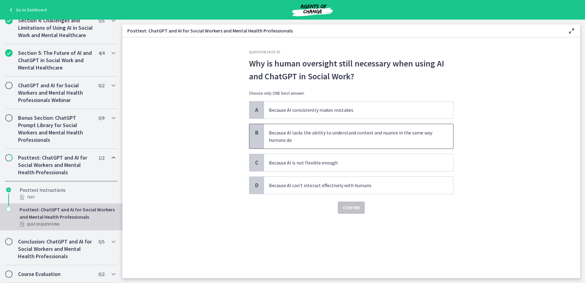
click at [290, 137] on p "Because AI lacks the ability to understand context and nuance in the same way h…" at bounding box center [352, 136] width 167 height 15
click at [342, 206] on button "Confirm" at bounding box center [351, 207] width 27 height 12
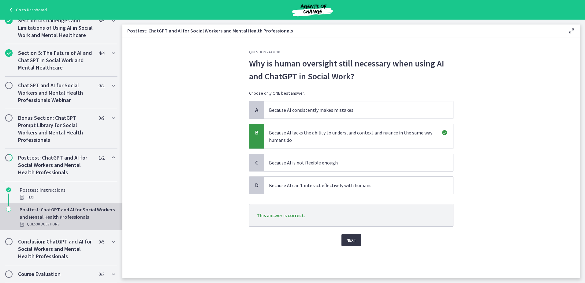
click at [351, 241] on span "Next" at bounding box center [352, 239] width 10 height 7
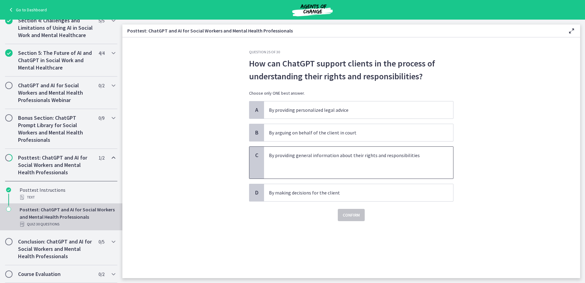
drag, startPoint x: 275, startPoint y: 166, endPoint x: 279, endPoint y: 171, distance: 6.1
click at [276, 166] on p at bounding box center [352, 162] width 167 height 7
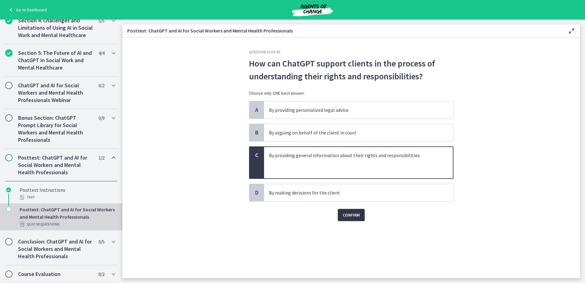
click at [344, 214] on span "Confirm" at bounding box center [351, 214] width 17 height 7
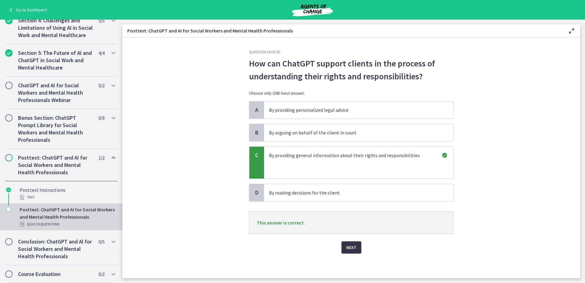
click at [353, 242] on button "Next" at bounding box center [352, 247] width 20 height 12
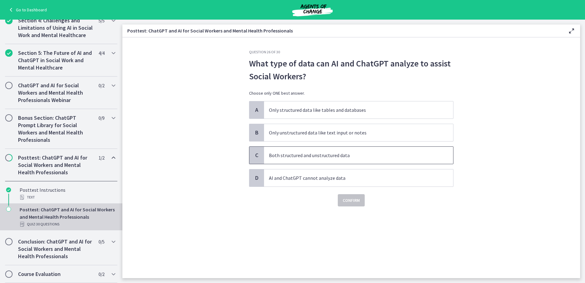
click at [300, 153] on p "Both structured and unstructured data" at bounding box center [352, 155] width 167 height 7
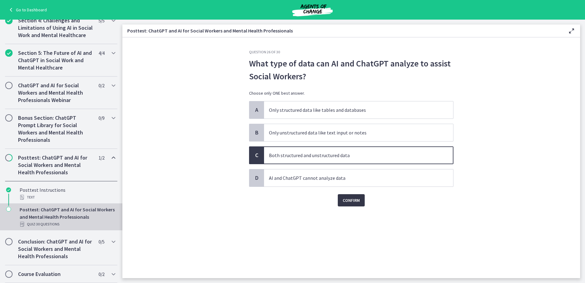
click at [355, 199] on span "Confirm" at bounding box center [351, 200] width 17 height 7
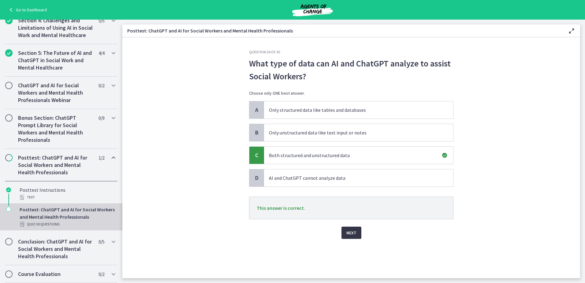
click at [351, 233] on span "Next" at bounding box center [352, 232] width 10 height 7
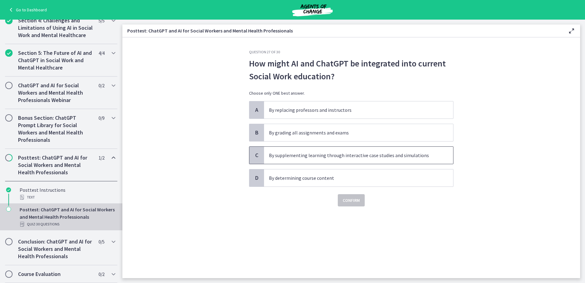
click at [339, 152] on p "By supplementing learning through interactive case studies and simulations" at bounding box center [352, 155] width 167 height 7
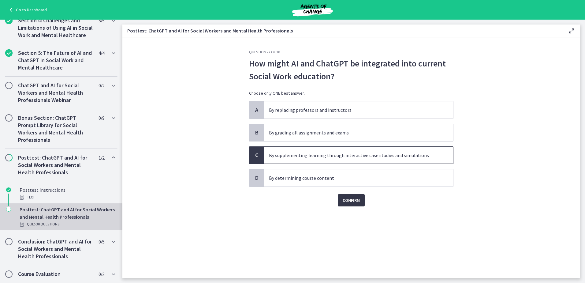
click at [347, 195] on button "Confirm" at bounding box center [351, 200] width 27 height 12
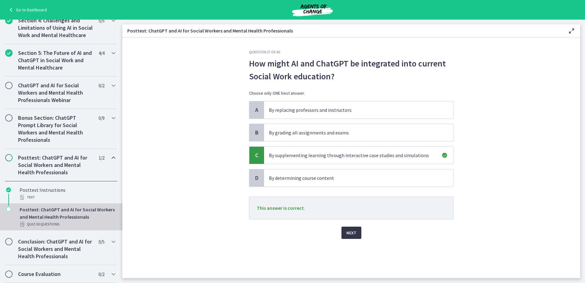
click at [353, 237] on button "Next" at bounding box center [352, 233] width 20 height 12
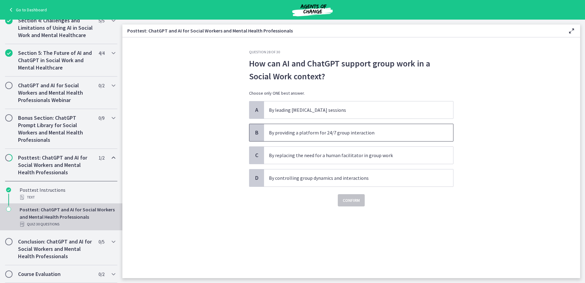
click at [310, 133] on p "By providing a platform for 24/7 group interaction" at bounding box center [352, 132] width 167 height 7
click at [358, 199] on span "Confirm" at bounding box center [351, 200] width 17 height 7
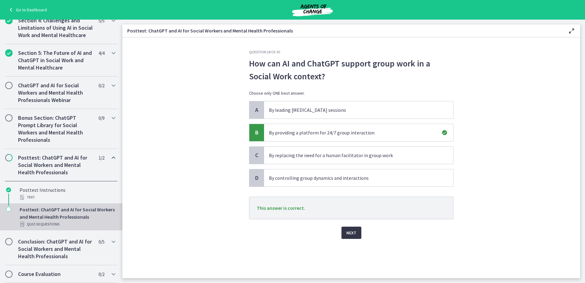
click at [353, 232] on span "Next" at bounding box center [352, 232] width 10 height 7
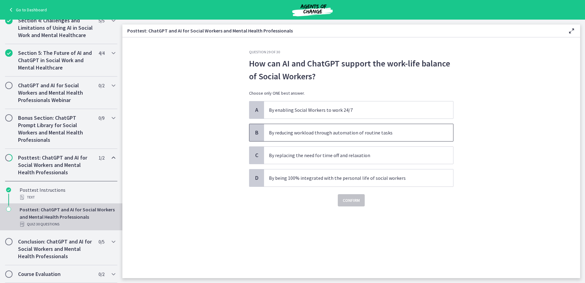
click at [362, 130] on p "By reducing workload through automation of routine tasks" at bounding box center [352, 132] width 167 height 7
click at [351, 202] on span "Confirm" at bounding box center [351, 200] width 17 height 7
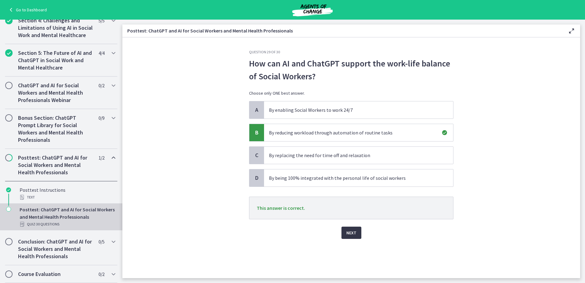
click at [356, 232] on span "Next" at bounding box center [352, 232] width 10 height 7
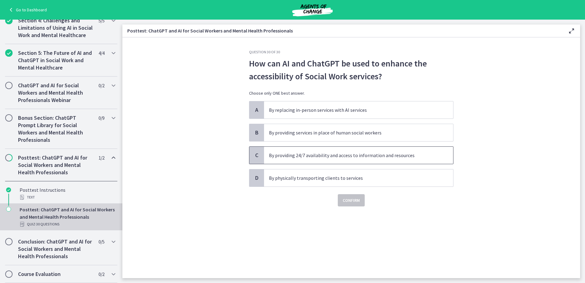
click at [404, 158] on p "By providing 24/7 availability and access to information and resources" at bounding box center [352, 155] width 167 height 7
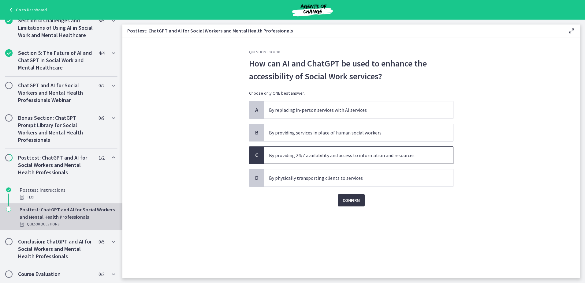
click at [354, 204] on span "Confirm" at bounding box center [351, 200] width 17 height 7
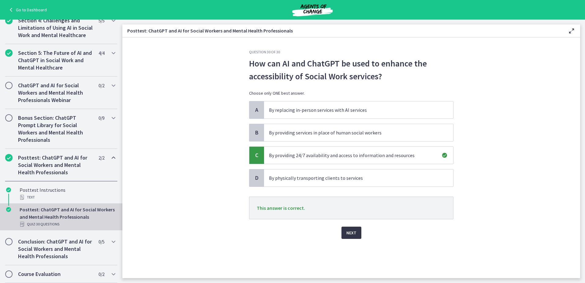
click at [357, 233] on button "Next" at bounding box center [352, 233] width 20 height 12
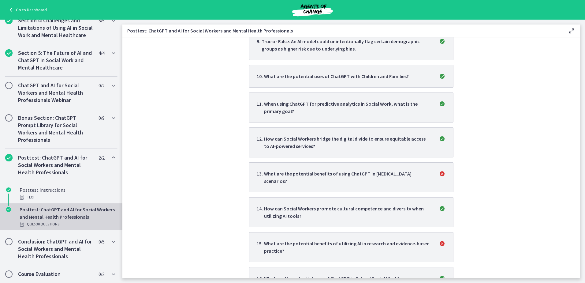
scroll to position [459, 0]
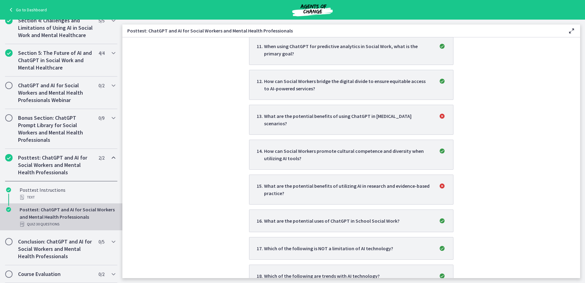
click at [359, 117] on p "What are the potential benefits of using ChatGPT in [MEDICAL_DATA] scenarios?" at bounding box center [347, 119] width 167 height 15
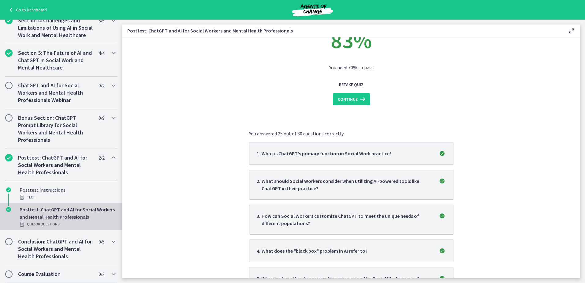
scroll to position [0, 0]
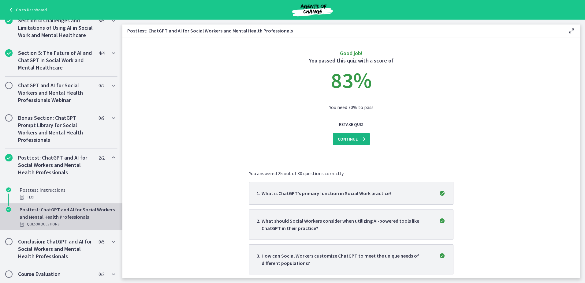
click at [343, 139] on span "Continue" at bounding box center [348, 138] width 20 height 7
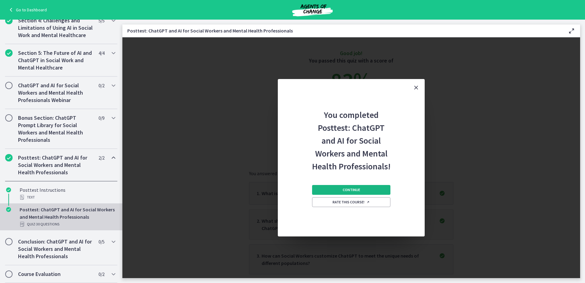
click at [344, 191] on span "Continue" at bounding box center [351, 189] width 17 height 5
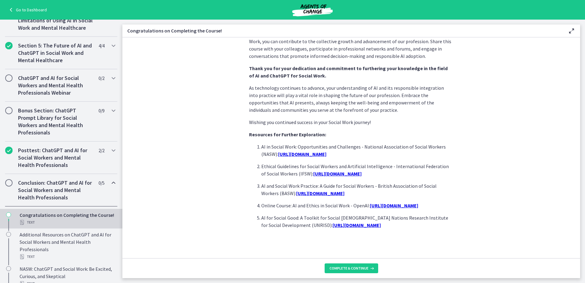
scroll to position [493, 0]
click at [351, 267] on span "Complete & continue" at bounding box center [349, 268] width 39 height 5
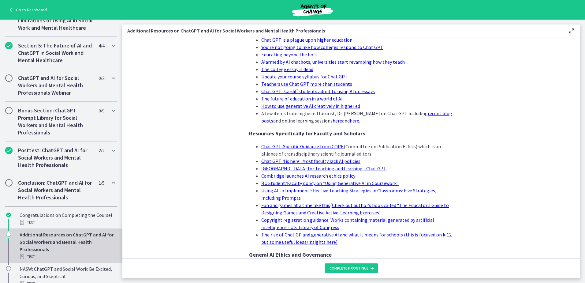
scroll to position [562, 0]
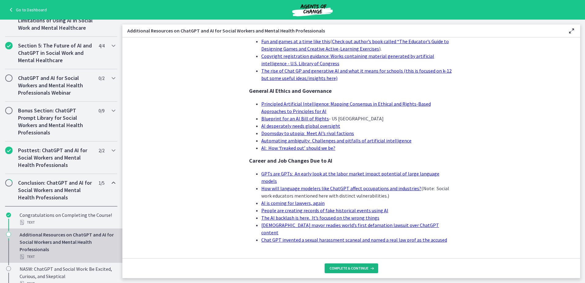
click at [359, 266] on span "Complete & continue" at bounding box center [349, 268] width 39 height 5
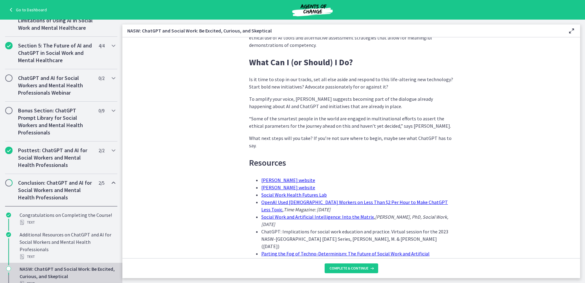
scroll to position [1813, 0]
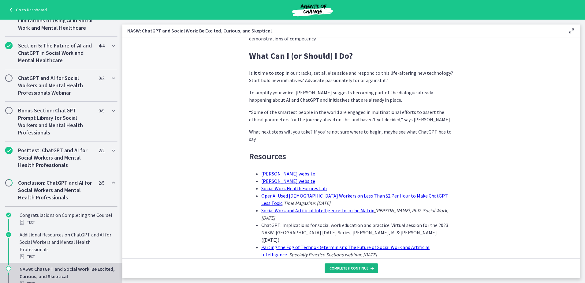
click at [348, 271] on button "Complete & continue" at bounding box center [352, 268] width 54 height 10
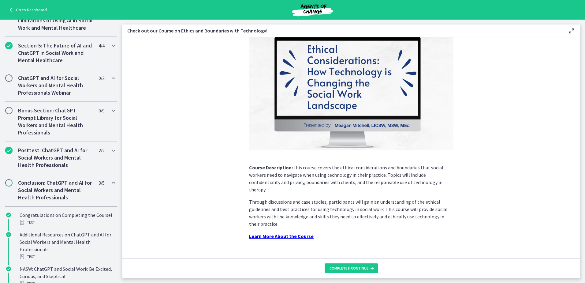
scroll to position [43, 0]
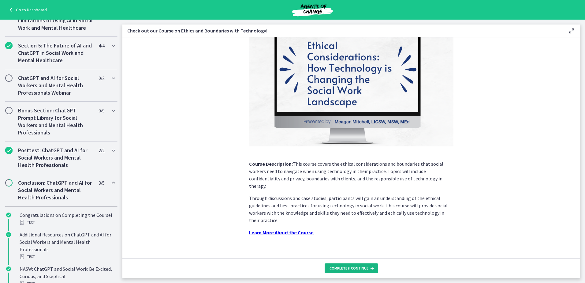
click at [348, 268] on span "Complete & continue" at bounding box center [349, 268] width 39 height 5
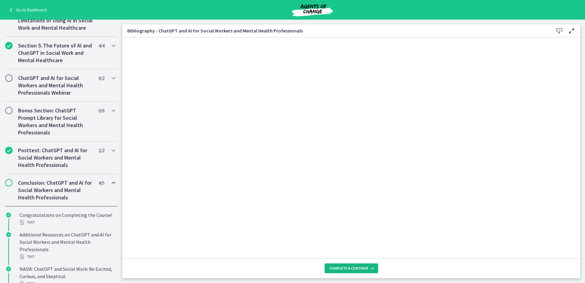
click at [359, 269] on span "Complete & continue" at bounding box center [349, 268] width 39 height 5
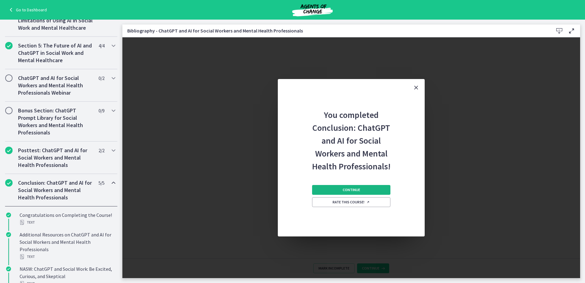
click at [353, 189] on span "Continue" at bounding box center [351, 189] width 17 height 5
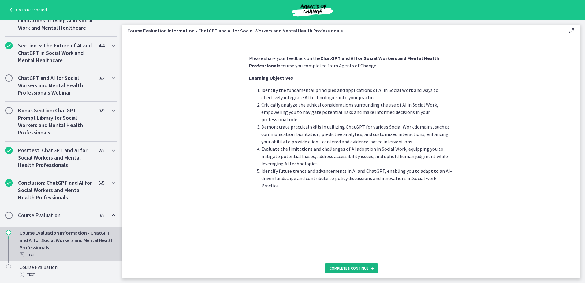
click at [357, 268] on span "Complete & continue" at bounding box center [349, 268] width 39 height 5
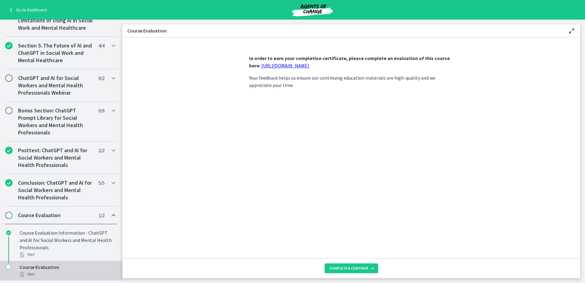
click at [300, 65] on link "[URL][DOMAIN_NAME]" at bounding box center [285, 65] width 48 height 6
